Goal: Task Accomplishment & Management: Manage account settings

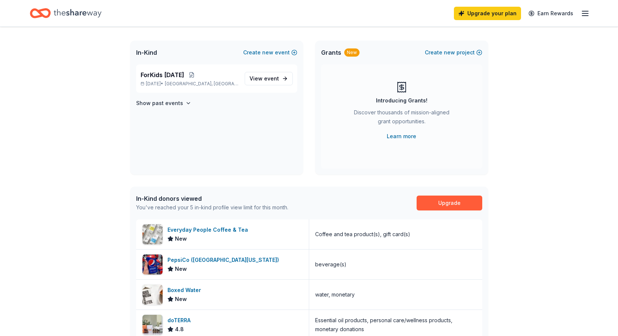
scroll to position [37, 0]
click at [263, 80] on span "View event" at bounding box center [264, 78] width 29 height 9
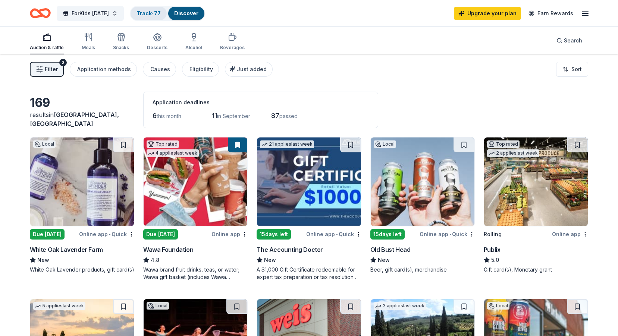
click at [161, 14] on link "Track · 77" at bounding box center [149, 13] width 24 height 6
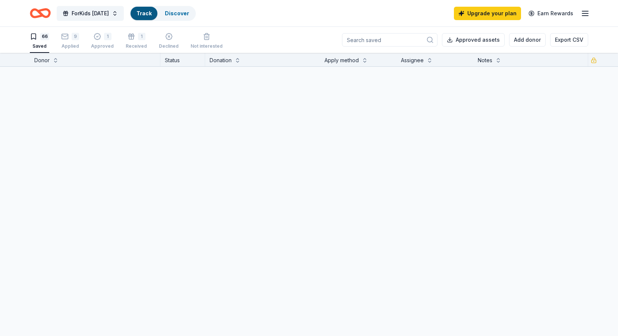
scroll to position [0, 0]
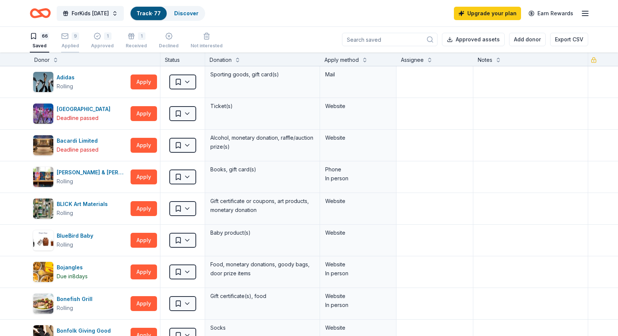
click at [63, 35] on icon "button" at bounding box center [65, 36] width 6 height 2
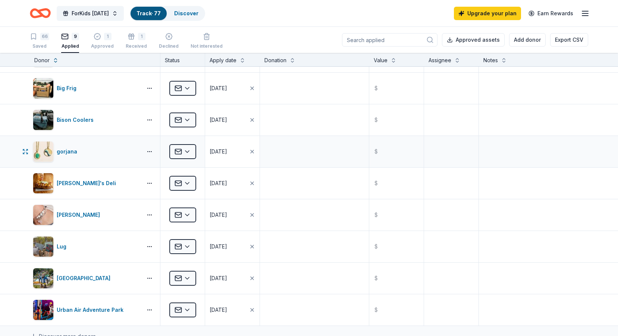
scroll to position [37, 0]
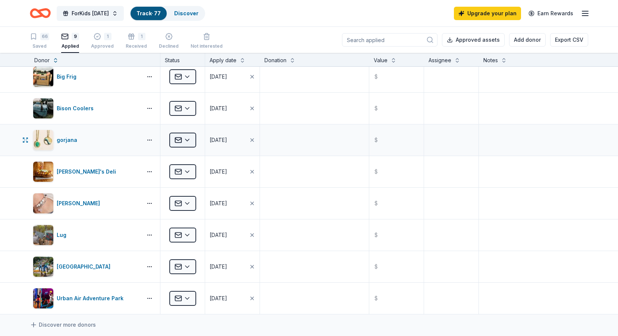
click at [189, 137] on html "ForKids [DATE] Track · 77 Discover Upgrade your plan Earn Rewards 66 Saved 9 Ap…" at bounding box center [309, 168] width 618 height 336
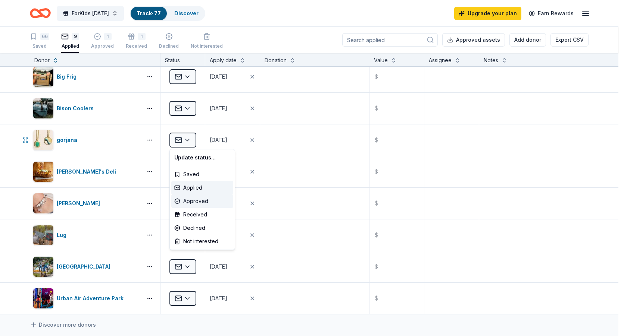
click at [205, 203] on div "Approved" at bounding box center [202, 201] width 62 height 13
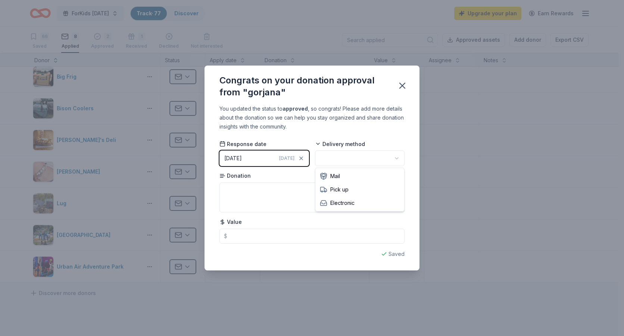
click at [326, 163] on html "ForKids [DATE] Track · 77 Discover Upgrade your plan Earn Rewards 66 Saved 8 Ap…" at bounding box center [312, 168] width 624 height 336
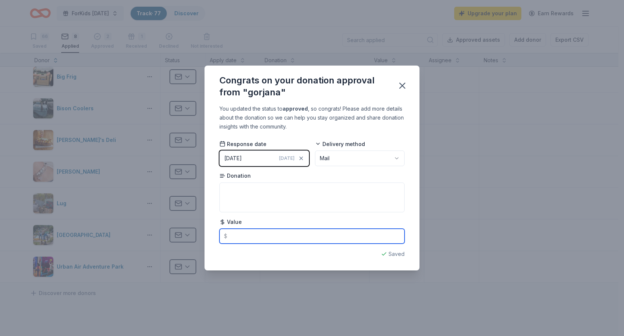
click at [268, 236] on input "text" at bounding box center [311, 236] width 185 height 15
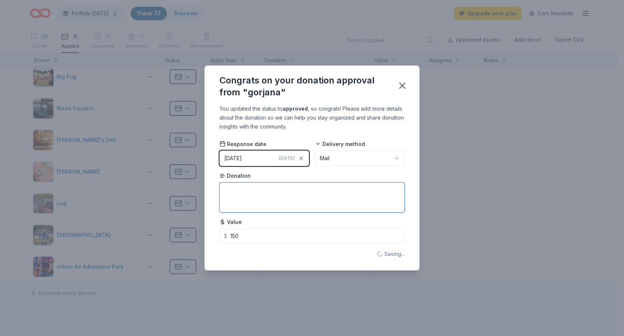
type input "150.00"
click at [259, 189] on textarea at bounding box center [311, 198] width 185 height 30
type textarea "Gift card"
click at [404, 87] on icon "button" at bounding box center [402, 86] width 10 height 10
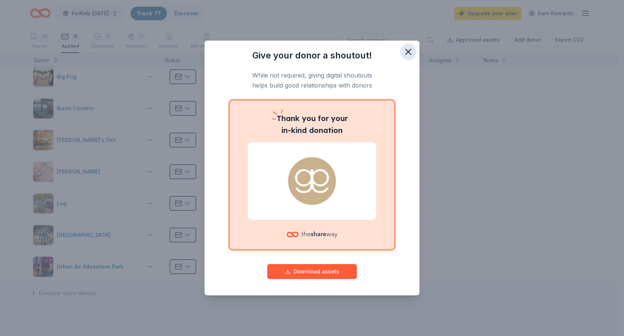
click at [411, 56] on icon "button" at bounding box center [408, 52] width 10 height 10
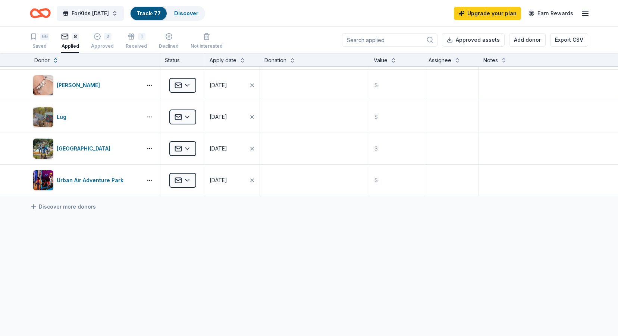
scroll to position [0, 0]
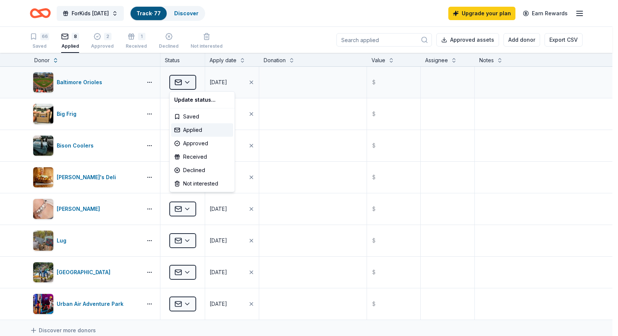
click at [191, 79] on html "ForKids [DATE] Track · 77 Discover Upgrade your plan Earn Rewards 66 Saved 8 Ap…" at bounding box center [309, 168] width 618 height 336
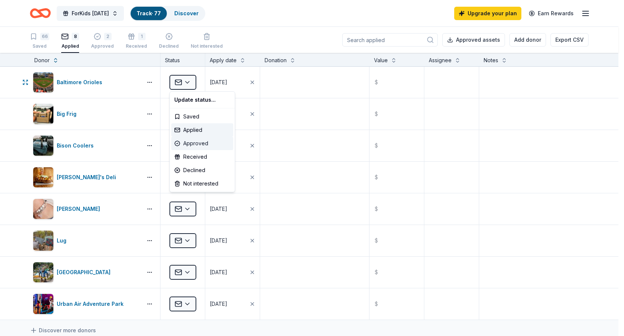
click at [199, 144] on div "Approved" at bounding box center [202, 143] width 62 height 13
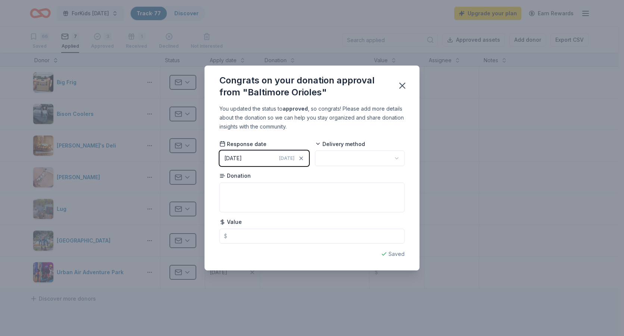
click at [339, 157] on html "ForKids [DATE] Track · 77 Discover Upgrade your plan Earn Rewards 66 Saved 7 Ap…" at bounding box center [312, 168] width 624 height 336
click at [287, 192] on textarea at bounding box center [311, 198] width 185 height 30
type textarea "Stack of stickers"
click at [403, 87] on icon "button" at bounding box center [401, 85] width 5 height 5
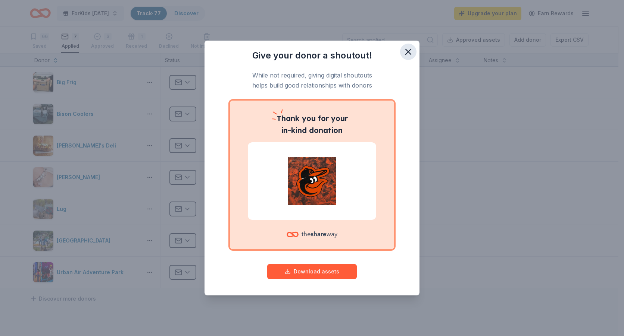
click at [408, 51] on icon "button" at bounding box center [408, 52] width 10 height 10
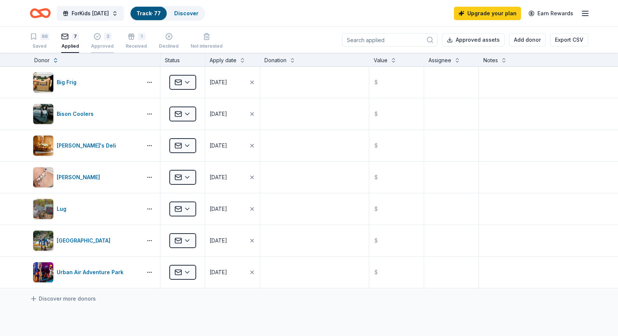
click at [106, 36] on div "3" at bounding box center [107, 32] width 7 height 7
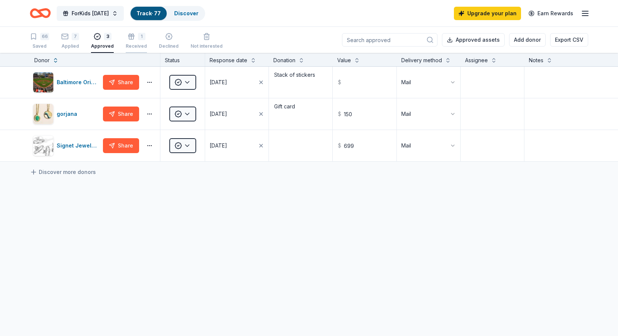
click at [132, 36] on div "1" at bounding box center [136, 36] width 21 height 7
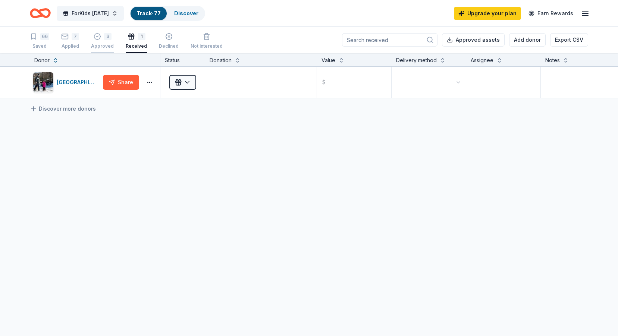
click at [104, 37] on div "3" at bounding box center [107, 32] width 7 height 7
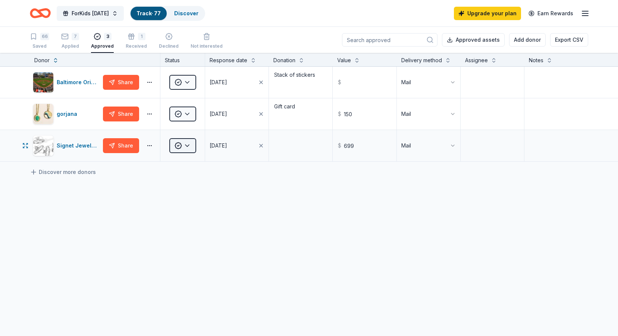
click at [190, 147] on html "ForKids [DATE] Track · 77 Discover Upgrade your plan Earn Rewards 66 Saved 7 Ap…" at bounding box center [309, 168] width 618 height 336
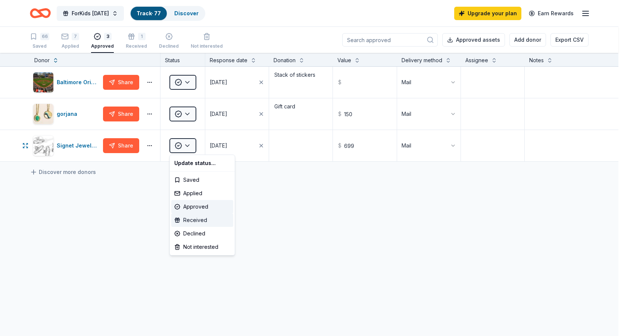
click at [200, 219] on div "Received" at bounding box center [202, 220] width 62 height 13
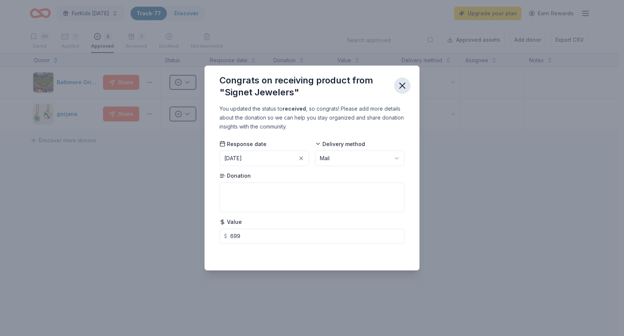
click at [401, 86] on icon "button" at bounding box center [402, 86] width 10 height 10
